Goal: Task Accomplishment & Management: Complete application form

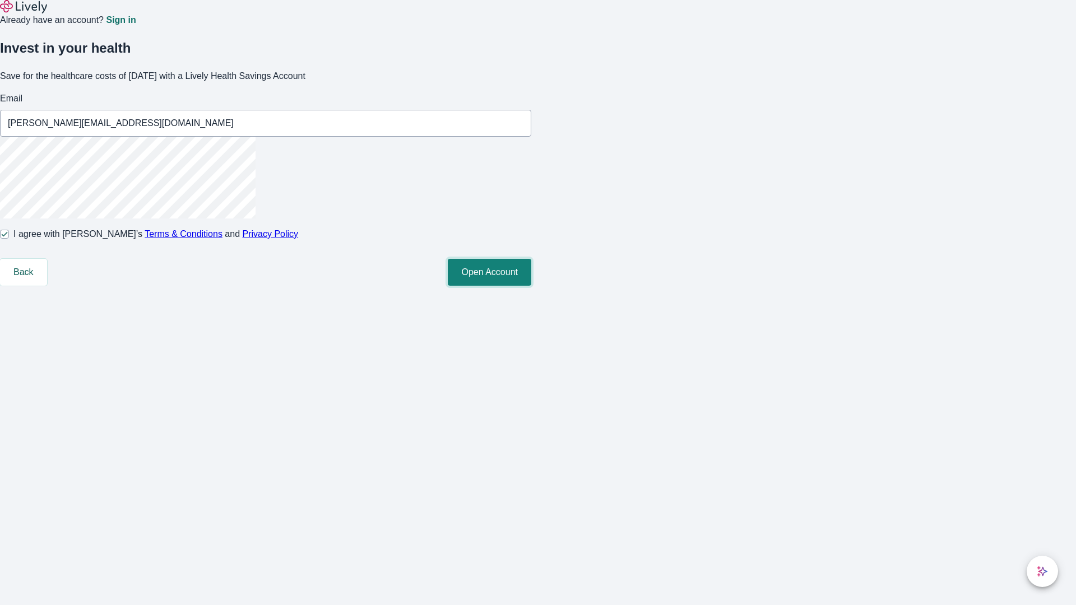
click at [531, 286] on button "Open Account" at bounding box center [490, 272] width 84 height 27
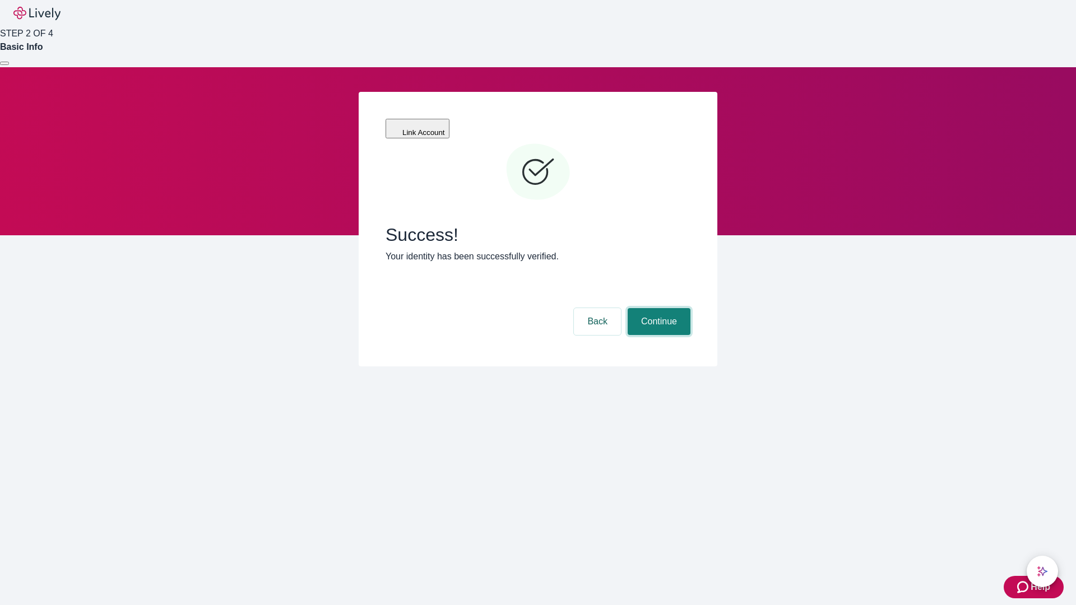
click at [658, 308] on button "Continue" at bounding box center [659, 321] width 63 height 27
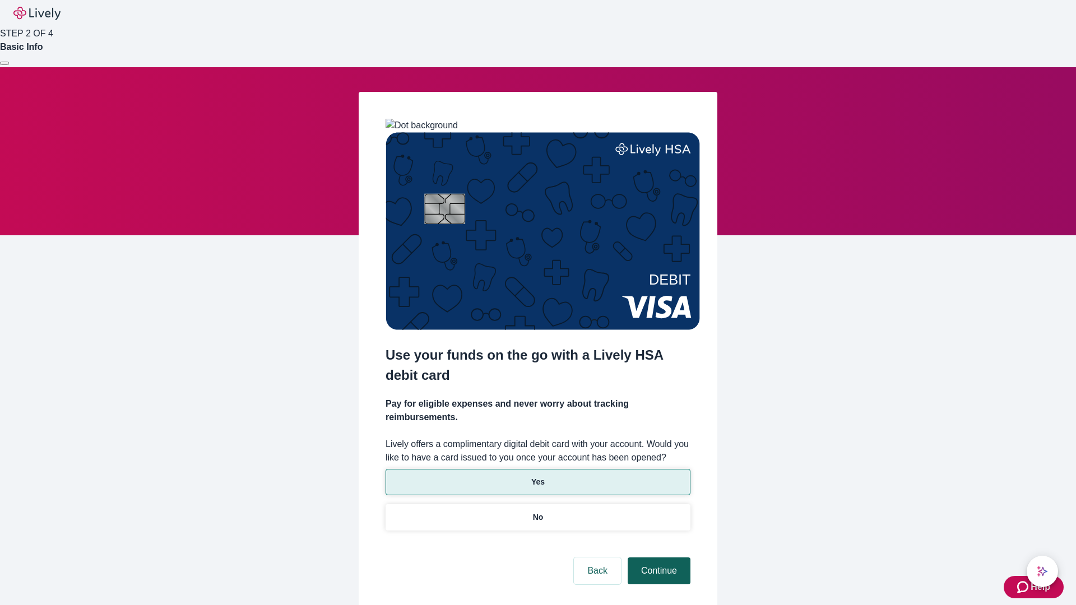
click at [538, 477] on p "Yes" at bounding box center [537, 483] width 13 height 12
click at [658, 558] on button "Continue" at bounding box center [659, 571] width 63 height 27
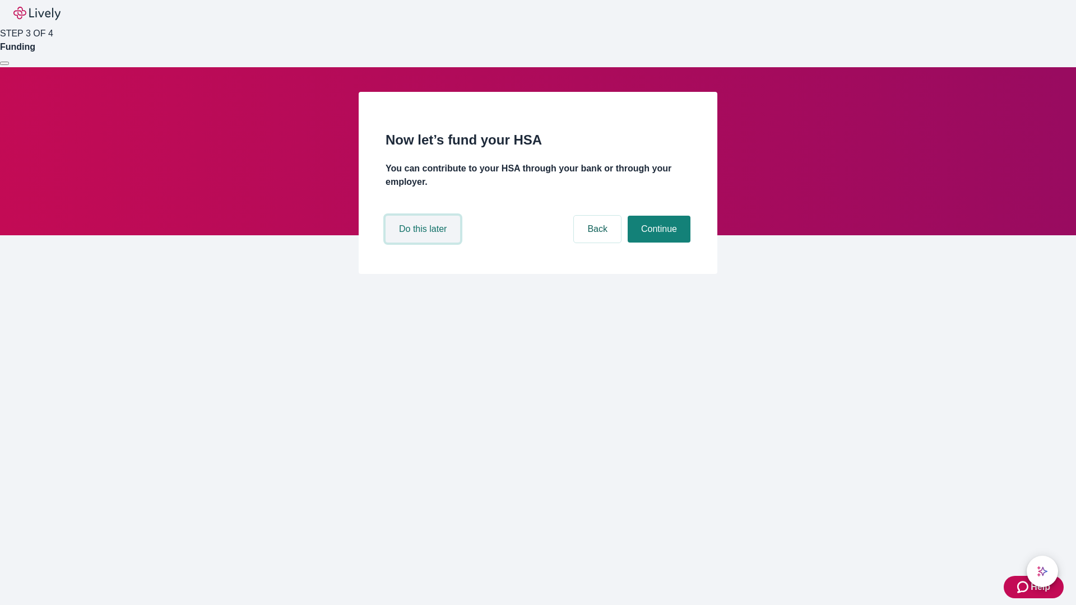
click at [424, 243] on button "Do this later" at bounding box center [423, 229] width 75 height 27
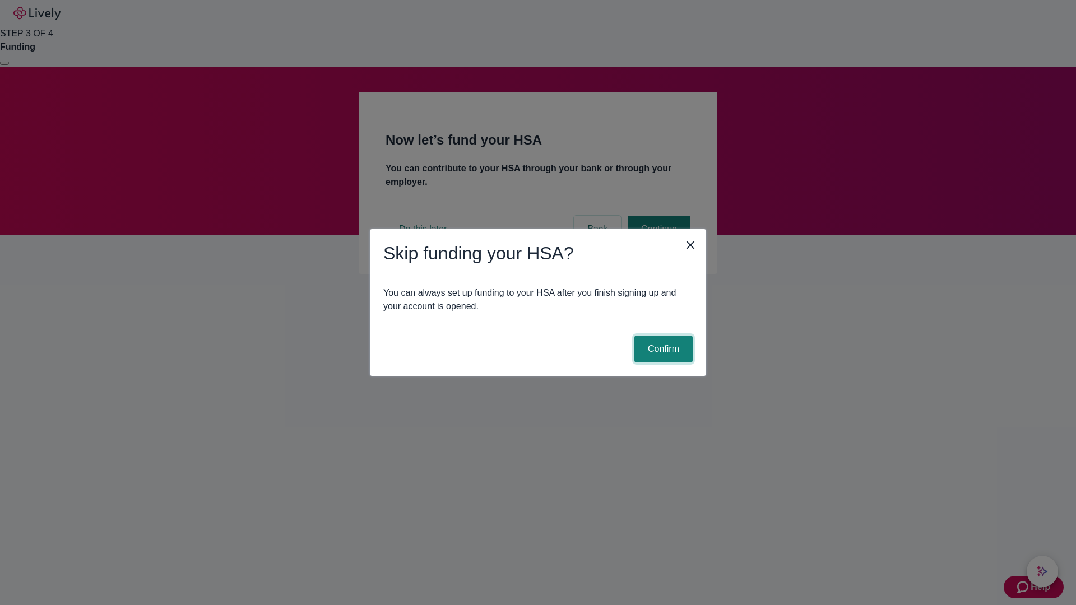
click at [662, 349] on button "Confirm" at bounding box center [664, 349] width 58 height 27
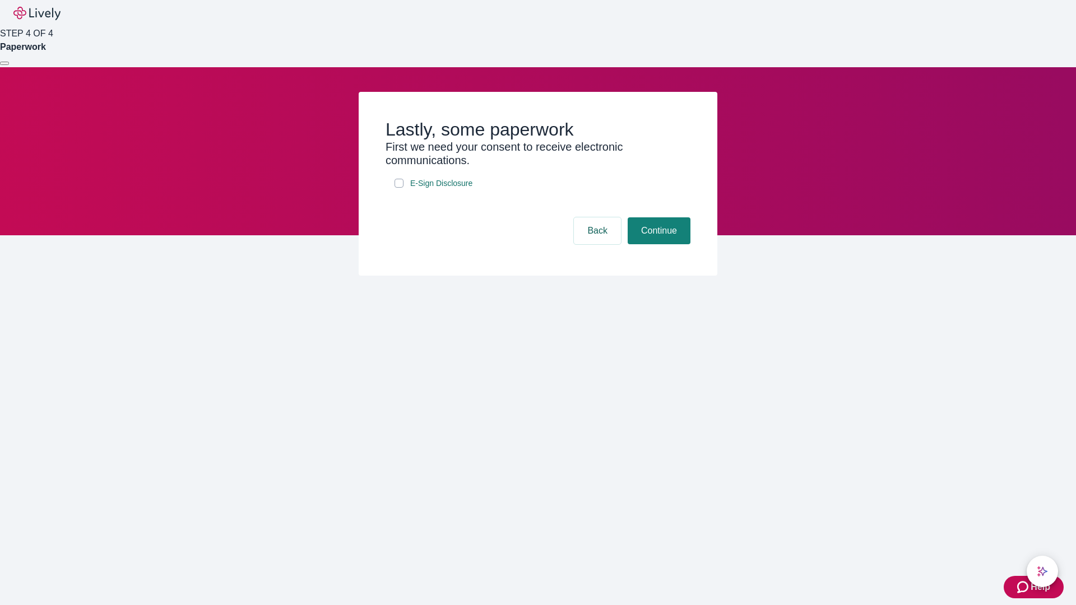
click at [399, 188] on input "E-Sign Disclosure" at bounding box center [399, 183] width 9 height 9
checkbox input "true"
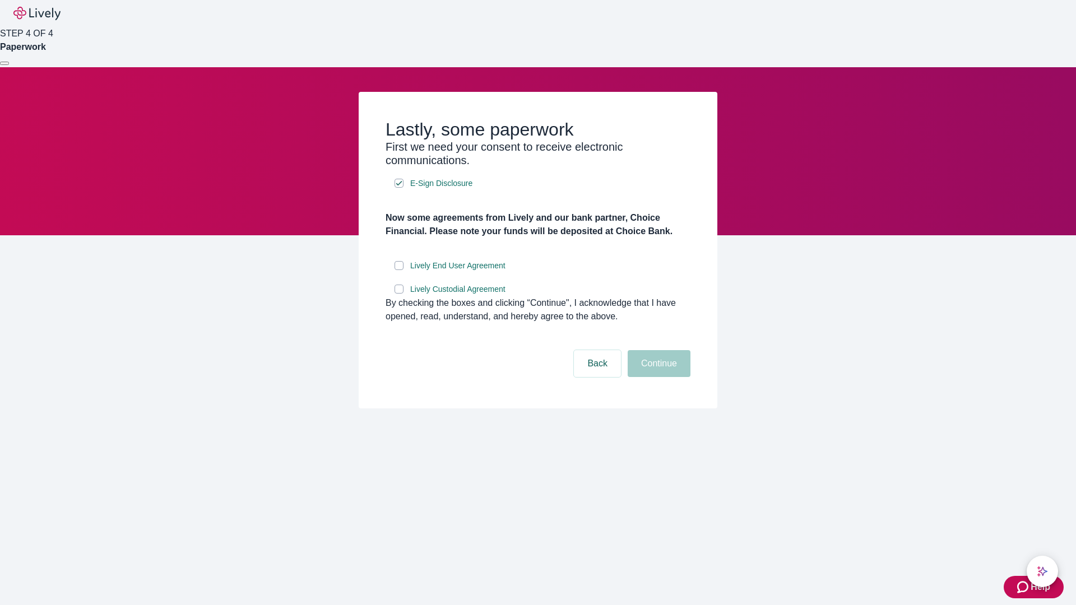
click at [399, 270] on input "Lively End User Agreement" at bounding box center [399, 265] width 9 height 9
checkbox input "true"
click at [399, 294] on input "Lively Custodial Agreement" at bounding box center [399, 289] width 9 height 9
checkbox input "true"
click at [658, 377] on button "Continue" at bounding box center [659, 363] width 63 height 27
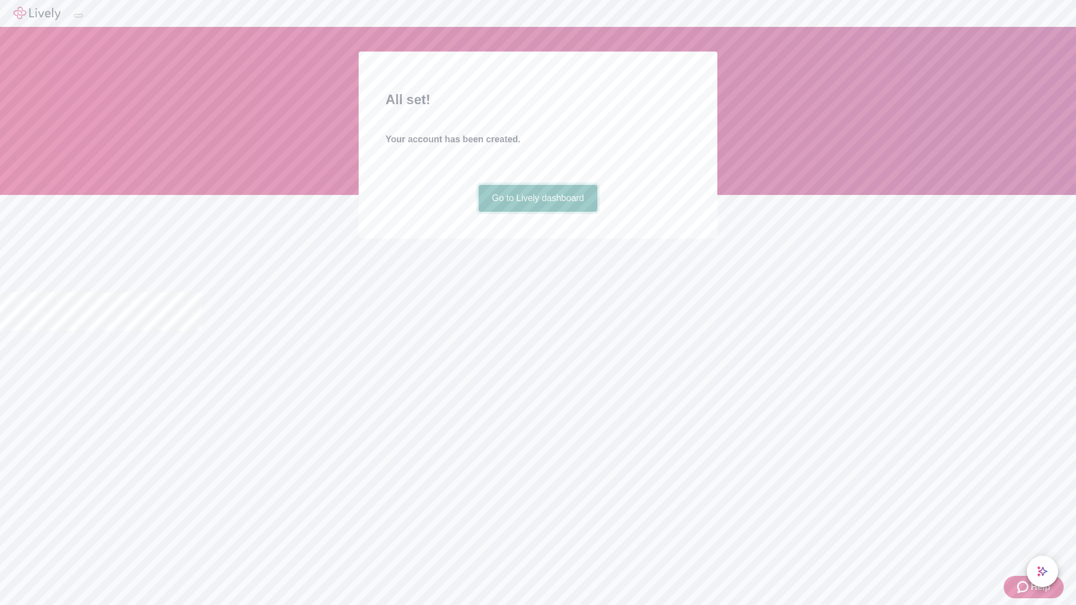
click at [538, 212] on link "Go to Lively dashboard" at bounding box center [538, 198] width 119 height 27
